Goal: Information Seeking & Learning: Learn about a topic

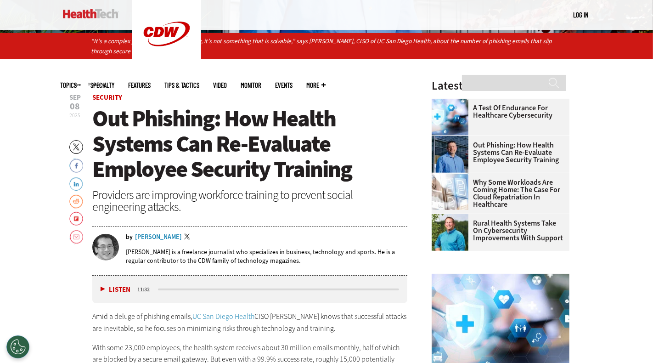
scroll to position [283, 0]
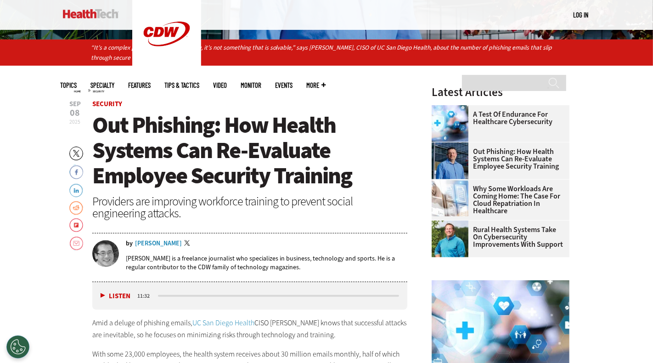
scroll to position [271, 0]
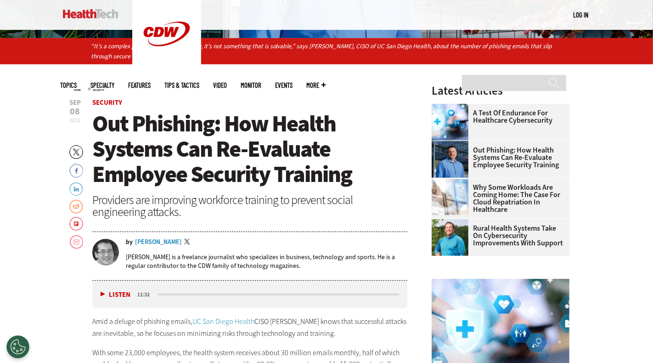
drag, startPoint x: 102, startPoint y: 295, endPoint x: 106, endPoint y: 296, distance: 4.6
click at [102, 295] on button "Listen" at bounding box center [116, 294] width 30 height 7
click at [356, 294] on div "media player" at bounding box center [279, 294] width 244 height 5
click at [360, 294] on div "media player" at bounding box center [278, 295] width 241 height 2
click at [383, 294] on div "media player" at bounding box center [278, 295] width 241 height 2
